Goal: Use online tool/utility: Utilize a website feature to perform a specific function

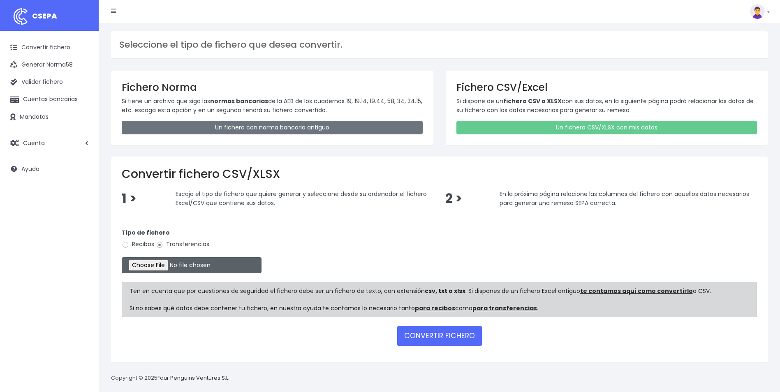
click at [165, 264] on input "file" at bounding box center [192, 265] width 140 height 16
type input "C:\fakepath\Trasferencia Manual SEPA 18.09.2025_0534 ES 24.706,52 EUR.csv"
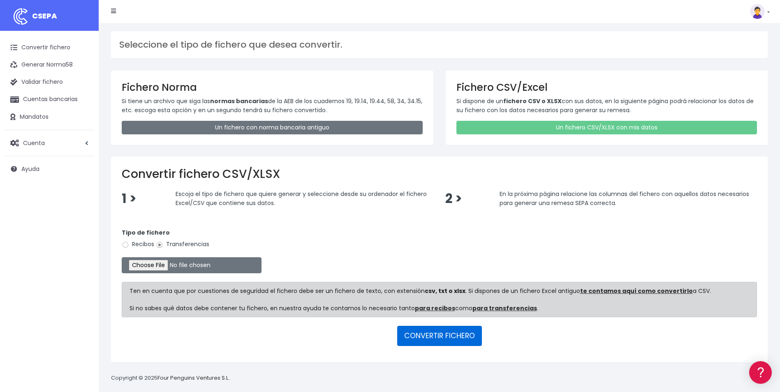
click at [438, 339] on button "CONVERTIR FICHERO" at bounding box center [439, 336] width 85 height 20
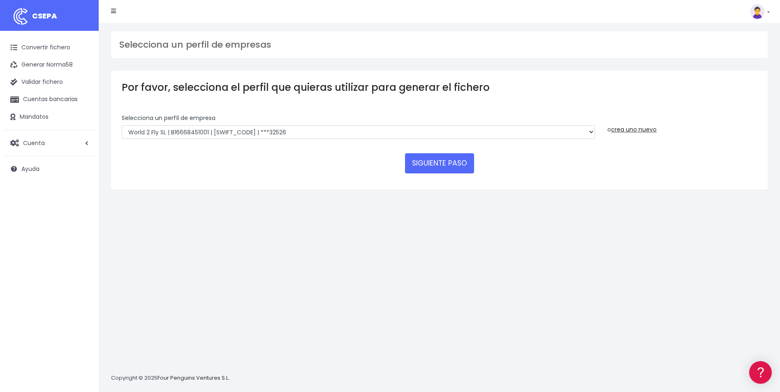
click at [441, 175] on form "Selecciona un perfíl de empresa WORLD2MEET,S.L.U | b62880992 | [SWIFT_CODE] | *…" at bounding box center [439, 146] width 635 height 65
click at [443, 168] on button "SIGUIENTE PASO" at bounding box center [439, 163] width 69 height 20
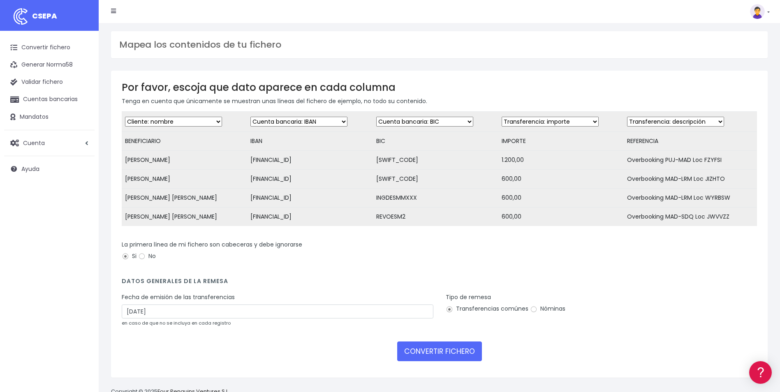
drag, startPoint x: 711, startPoint y: 120, endPoint x: 707, endPoint y: 127, distance: 8.3
click at [711, 120] on select "Desechar campo Cliente: nombre Cliente: DNI Cliente: Email Cliente: referencia …" at bounding box center [675, 122] width 97 height 10
click at [627, 117] on select "Desechar campo Cliente: nombre Cliente: DNI Cliente: Email Cliente: referencia …" at bounding box center [675, 122] width 97 height 10
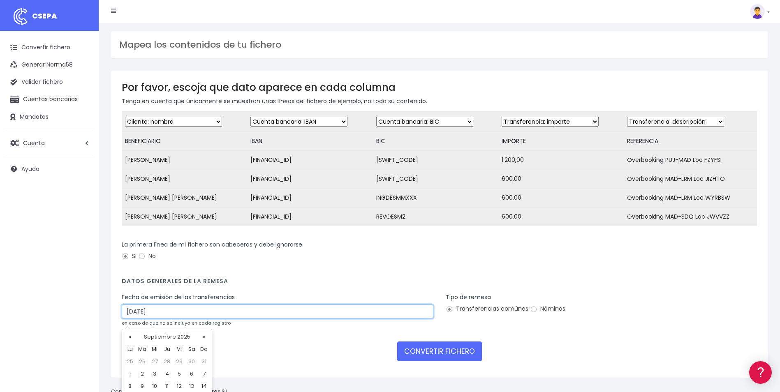
click at [178, 318] on input "20/09/2025" at bounding box center [277, 311] width 311 height 14
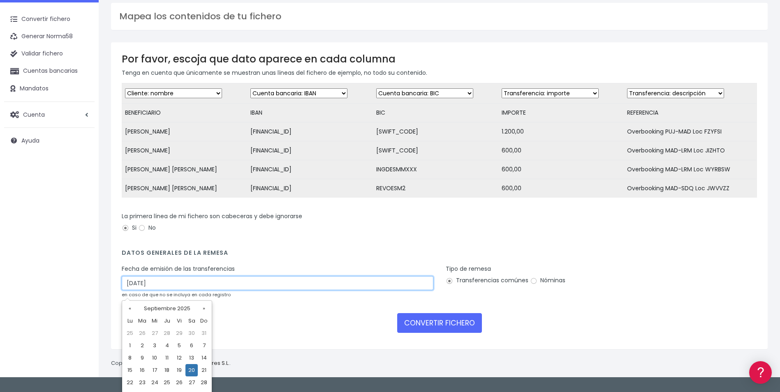
scroll to position [39, 0]
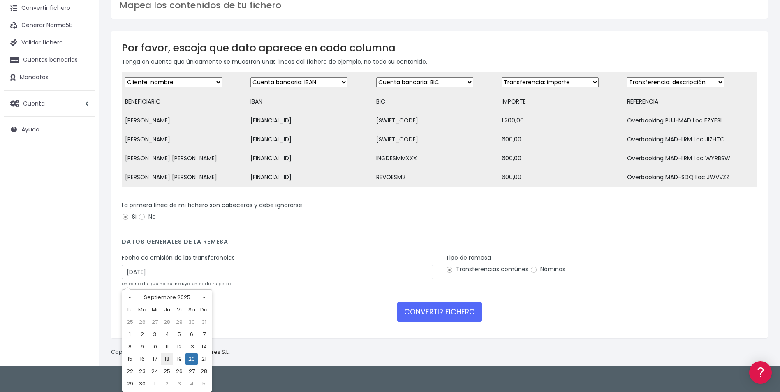
click at [171, 357] on td "18" at bounding box center [167, 359] width 12 height 12
type input "18/09/2025"
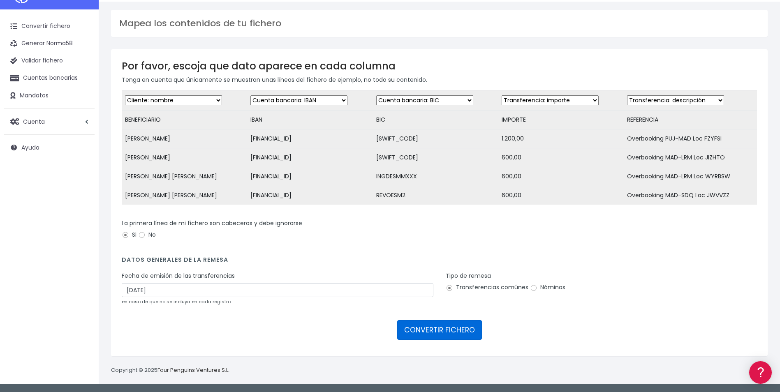
click at [415, 337] on button "CONVERTIR FICHERO" at bounding box center [439, 330] width 85 height 20
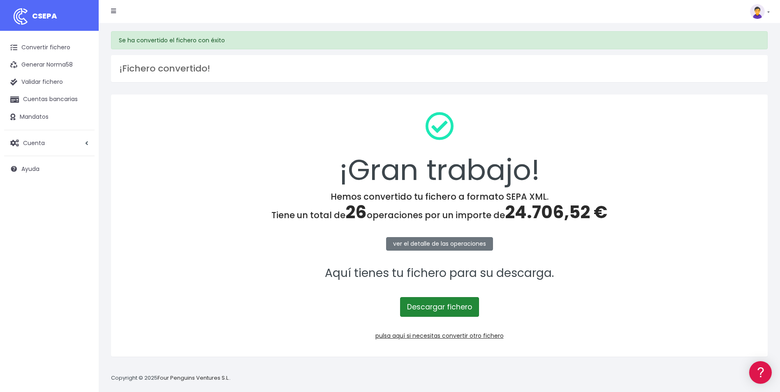
click at [418, 303] on link "Descargar fichero" at bounding box center [439, 307] width 79 height 20
click at [466, 152] on div "¡Gran trabajo!" at bounding box center [439, 148] width 635 height 86
drag, startPoint x: 60, startPoint y: 47, endPoint x: 135, endPoint y: 77, distance: 81.3
click at [60, 47] on link "Convertir fichero" at bounding box center [49, 47] width 90 height 17
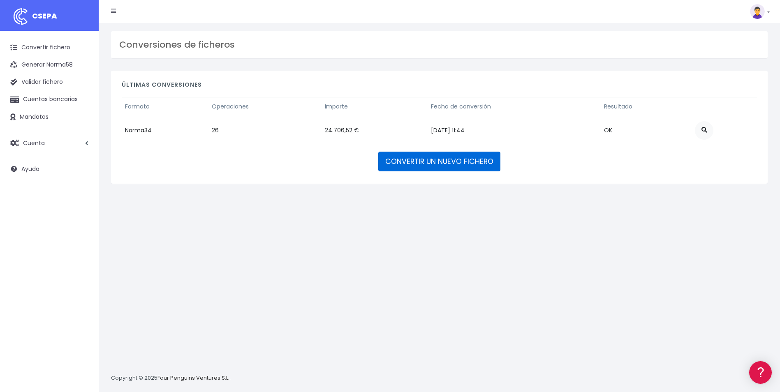
click at [466, 159] on link "CONVERTIR UN NUEVO FICHERO" at bounding box center [439, 162] width 122 height 20
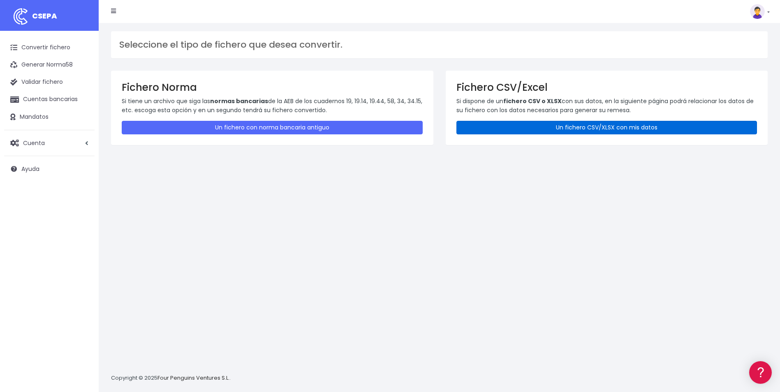
click at [497, 121] on link "Un fichero CSV/XLSX con mis datos" at bounding box center [606, 128] width 301 height 14
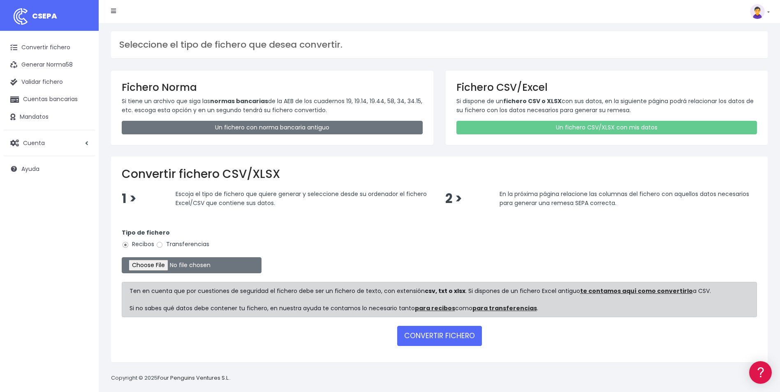
click at [176, 245] on label "Transferencias" at bounding box center [182, 244] width 53 height 9
click at [163, 245] on input "Transferencias" at bounding box center [159, 244] width 7 height 7
radio input "true"
click at [170, 264] on input "file" at bounding box center [192, 265] width 140 height 16
type input "C:\fakepath\Trasferencia Manual SEPA 18.09.2025_0534 ES 2.157,29 EUR.csv"
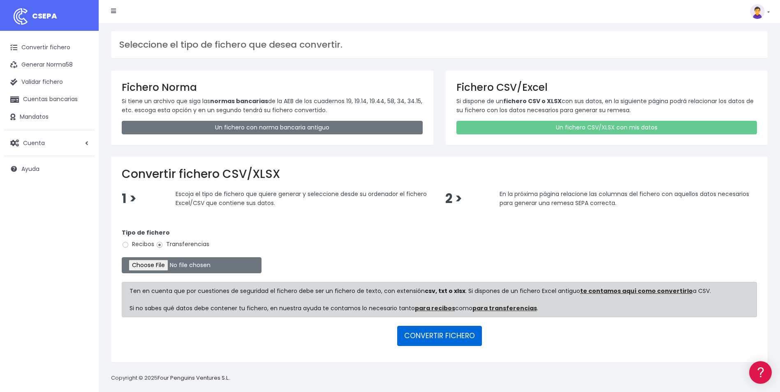
click at [431, 335] on button "CONVERTIR FICHERO" at bounding box center [439, 336] width 85 height 20
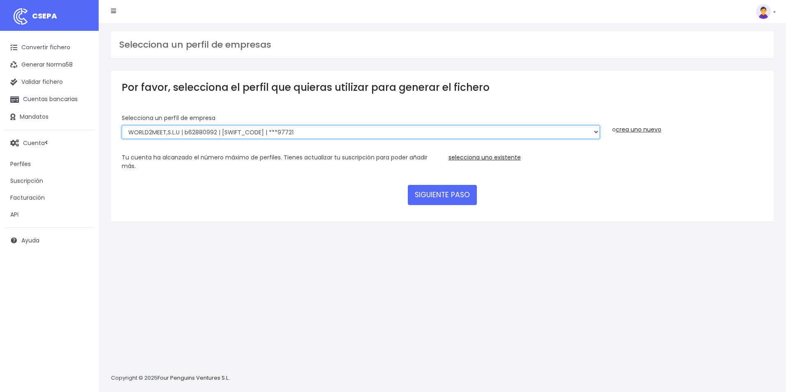
click at [182, 127] on select "WORLD2MEET,S.L.U | b62880992 | [SWIFT_CODE] | ***97721 World 2 Meet SLU | B6288…" at bounding box center [361, 132] width 478 height 14
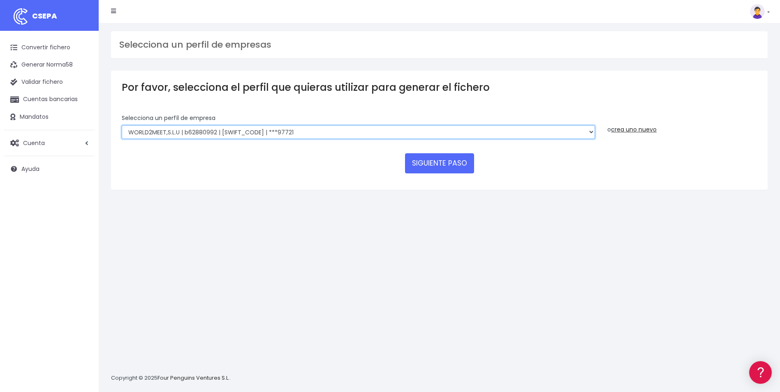
select select "563"
click at [122, 125] on select "WORLD2MEET,S.L.U | b62880992 | [SWIFT_CODE] | ***97721 World 2 Meet SLU | B6288…" at bounding box center [358, 132] width 473 height 14
click at [445, 176] on form "Selecciona un perfíl de empresa WORLD2MEET,S.L.U | b62880992 | BSABESBBXXX | **…" at bounding box center [439, 146] width 635 height 65
click at [448, 165] on button "SIGUIENTE PASO" at bounding box center [439, 163] width 69 height 20
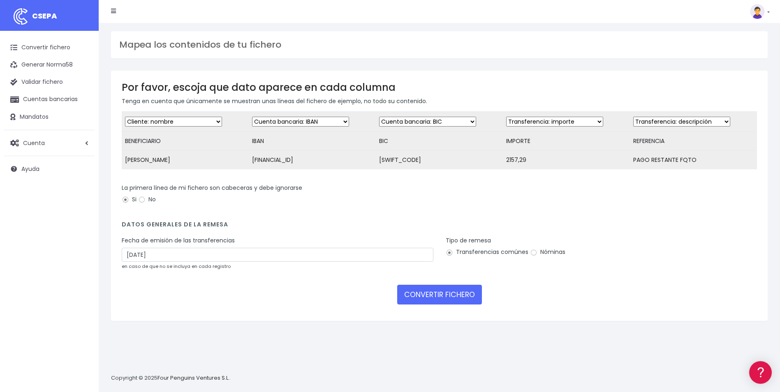
click at [659, 122] on select "Desechar campo Cliente: nombre Cliente: DNI Cliente: Email Cliente: referencia …" at bounding box center [681, 122] width 97 height 10
click at [633, 117] on select "Desechar campo Cliente: nombre Cliente: DNI Cliente: Email Cliente: referencia …" at bounding box center [681, 122] width 97 height 10
click at [275, 270] on div "Fecha de emisión de las transferencias 20/09/2025 en caso de que no se incluya …" at bounding box center [277, 253] width 311 height 34
click at [276, 268] on div "Fecha de emisión de las transferencias 20/09/2025 en caso de que no se incluya …" at bounding box center [277, 253] width 311 height 34
click at [280, 261] on input "20/09/2025" at bounding box center [277, 255] width 311 height 14
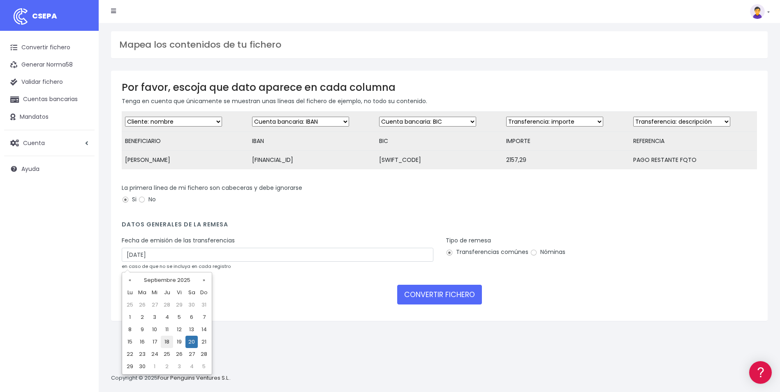
click at [173, 340] on td "18" at bounding box center [167, 342] width 12 height 12
type input "18/09/2025"
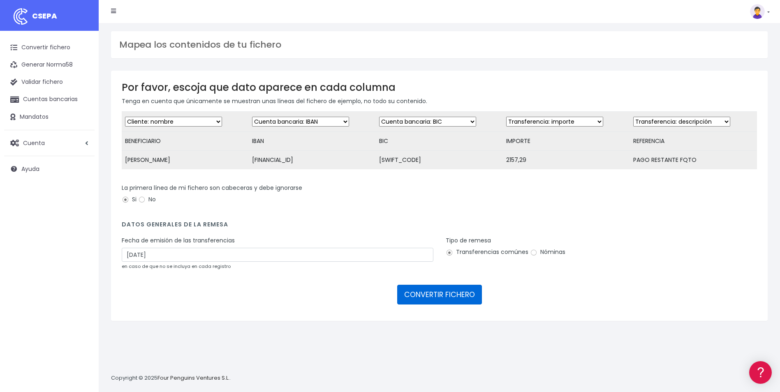
click at [420, 302] on button "CONVERTIR FICHERO" at bounding box center [439, 295] width 85 height 20
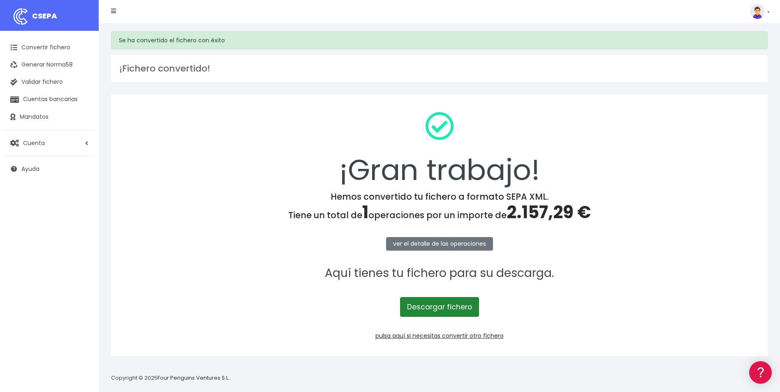
click at [438, 313] on link "Descargar fichero" at bounding box center [439, 307] width 79 height 20
